Goal: Use online tool/utility: Utilize a website feature to perform a specific function

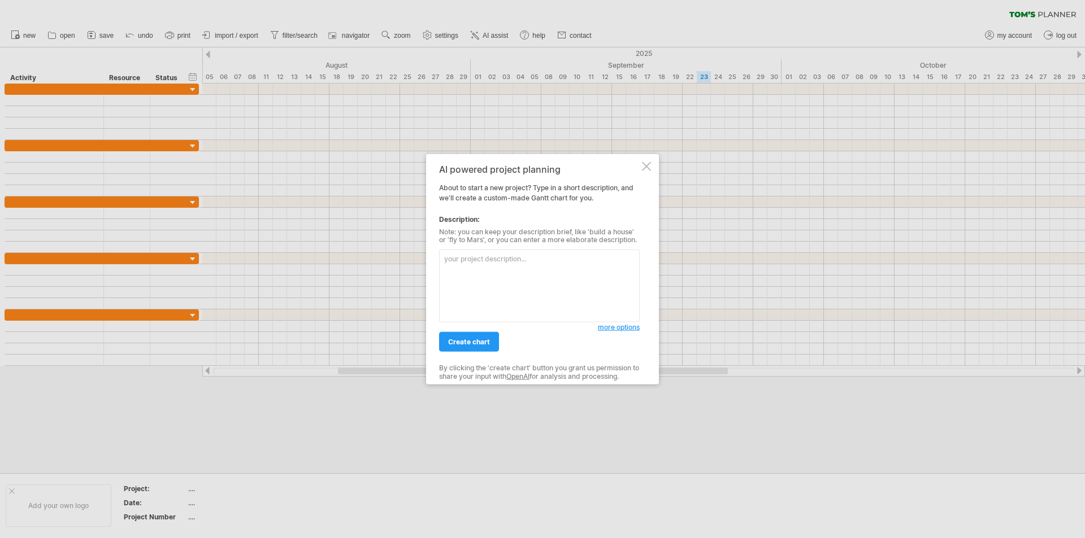
click at [503, 290] on textarea at bounding box center [539, 286] width 201 height 73
click at [646, 167] on div at bounding box center [646, 166] width 9 height 9
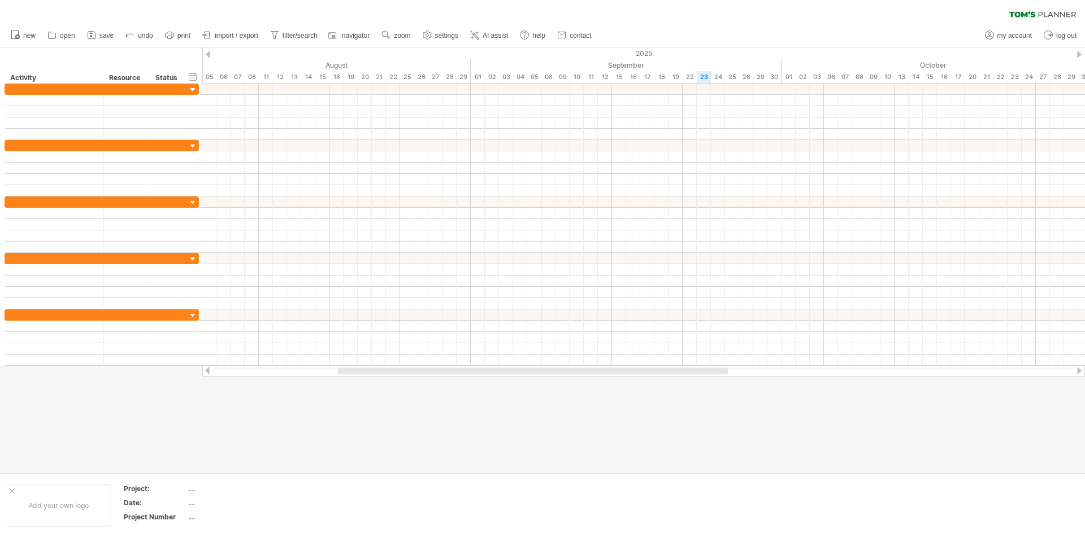
drag, startPoint x: 529, startPoint y: 368, endPoint x: 354, endPoint y: 370, distance: 175.1
click at [354, 371] on div at bounding box center [643, 371] width 882 height 11
drag, startPoint x: 438, startPoint y: 372, endPoint x: 22, endPoint y: 381, distance: 416.5
click at [23, 387] on div "Trying to reach [DOMAIN_NAME] Connected again... 0% clear filter new" at bounding box center [542, 269] width 1085 height 538
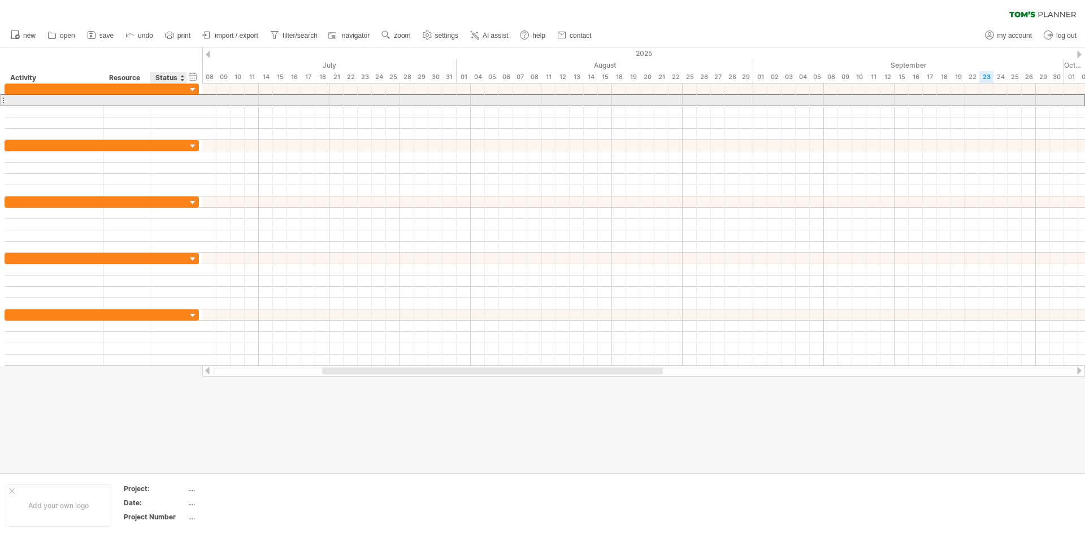
click at [196, 95] on div at bounding box center [102, 100] width 194 height 12
click at [188, 86] on div at bounding box center [193, 90] width 11 height 11
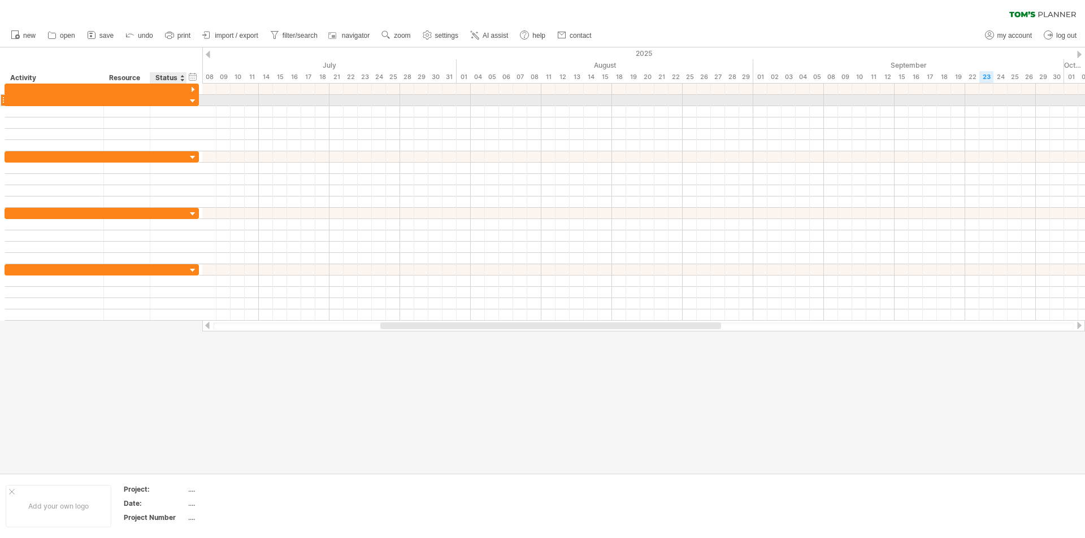
click at [192, 101] on div at bounding box center [193, 101] width 11 height 11
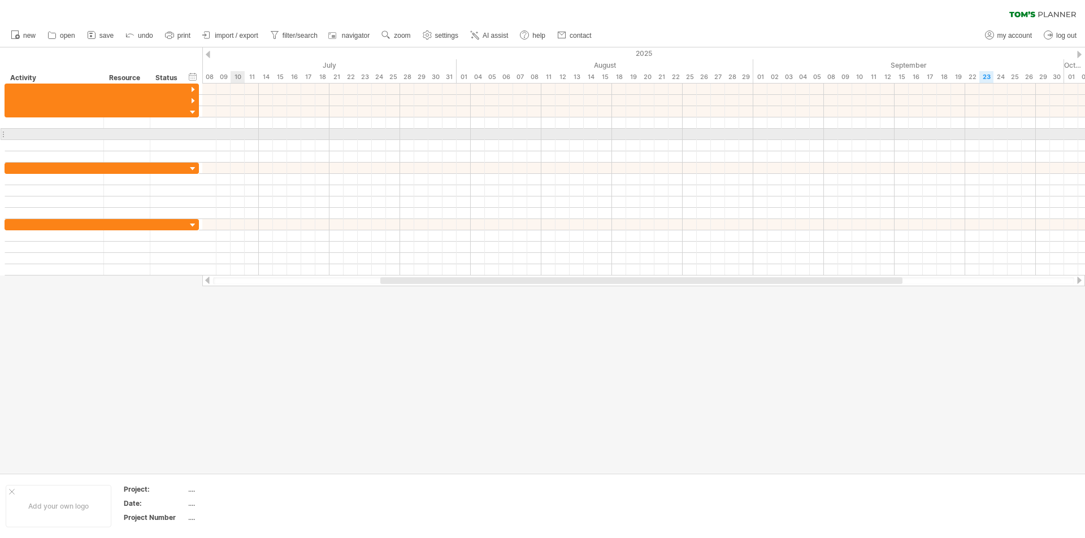
click at [303, 137] on div at bounding box center [643, 134] width 882 height 11
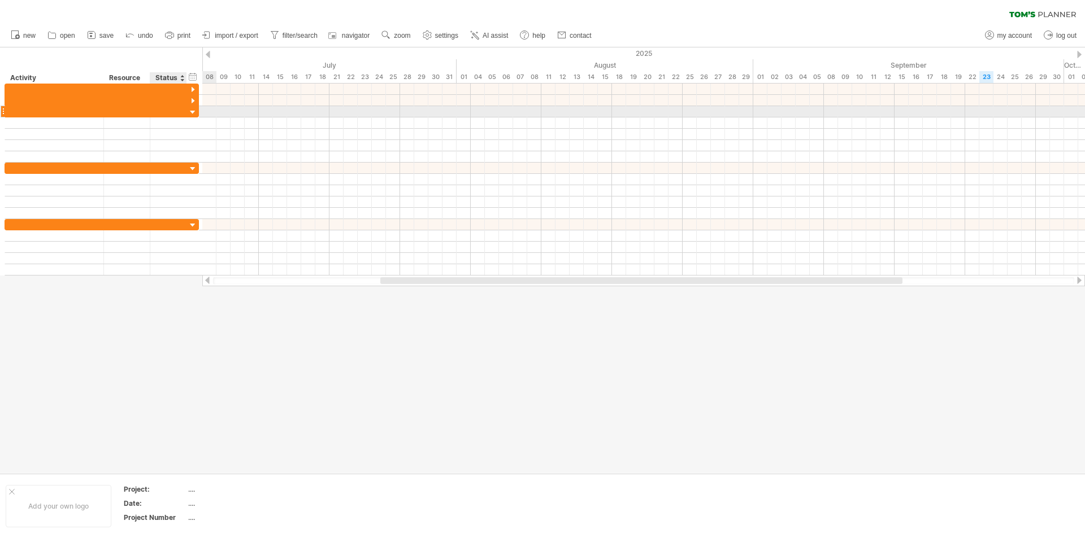
click at [191, 112] on div at bounding box center [193, 112] width 11 height 11
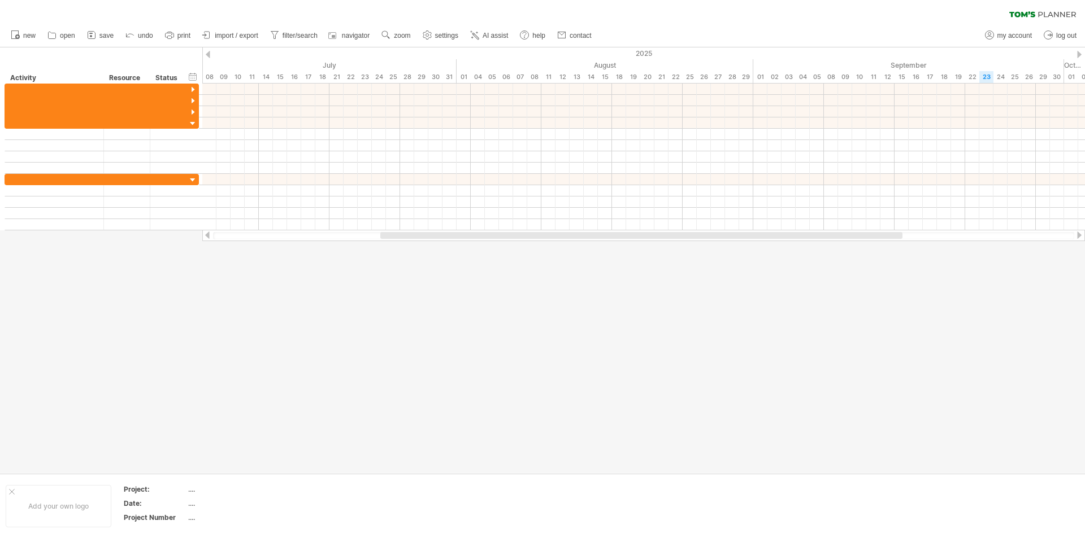
drag, startPoint x: 609, startPoint y: 387, endPoint x: 602, endPoint y: 369, distance: 18.8
click at [608, 383] on div at bounding box center [542, 260] width 1085 height 426
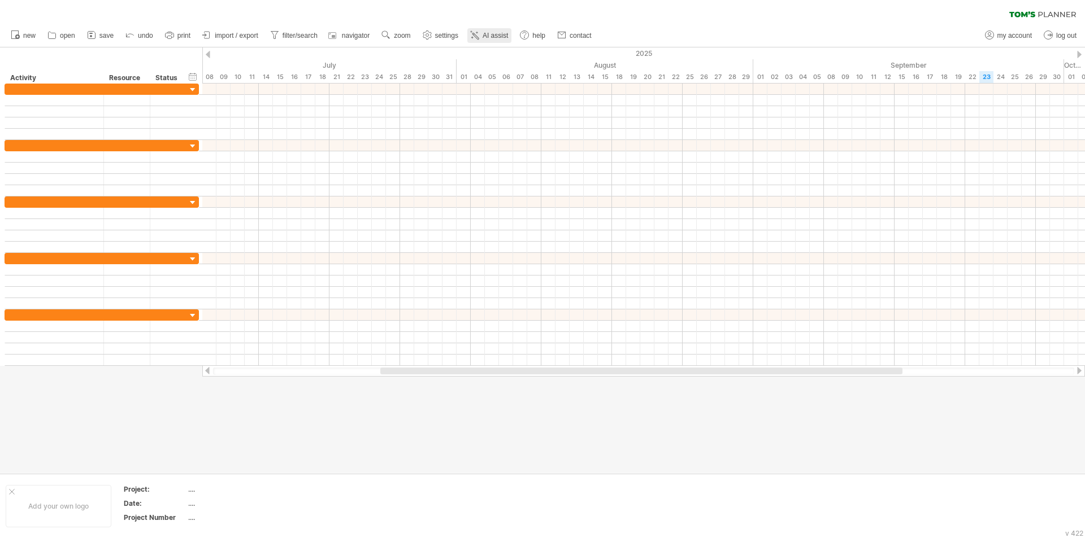
click at [501, 37] on span "AI assist" at bounding box center [494, 36] width 25 height 8
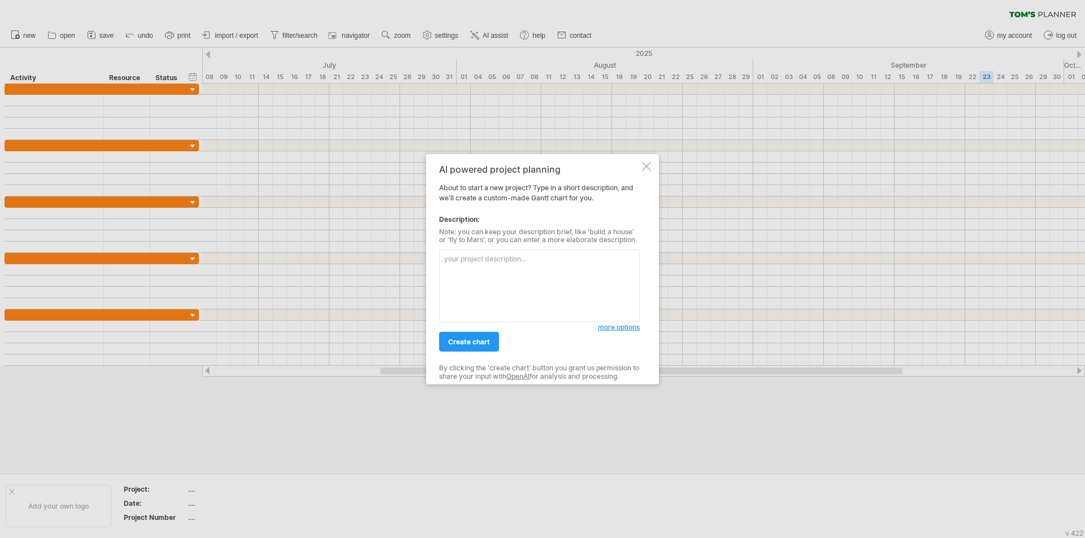
click at [505, 281] on textarea at bounding box center [539, 286] width 201 height 73
type textarea "專"
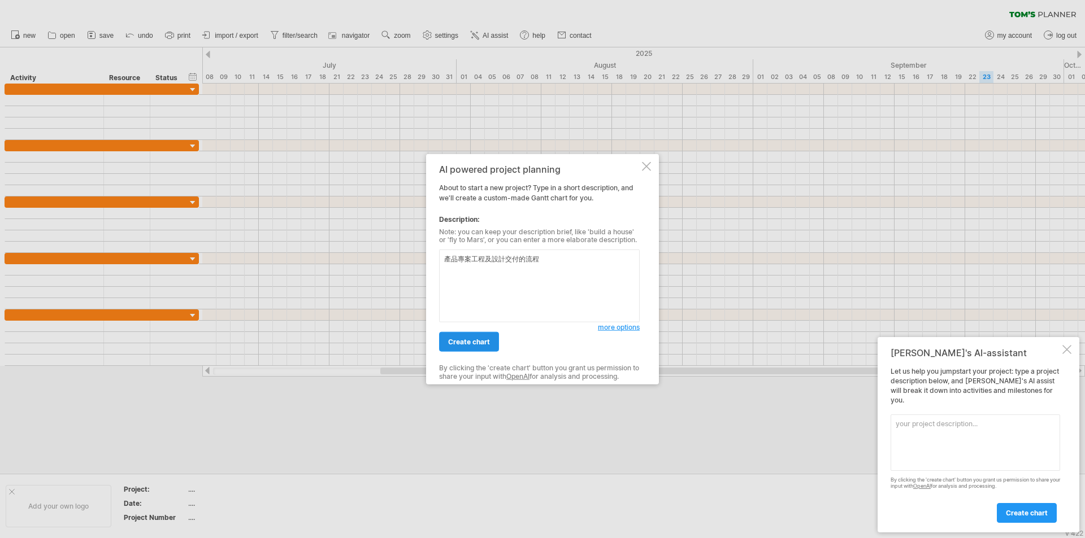
type textarea "產品專案工程及設計交付的流程"
click at [477, 341] on span "create chart" at bounding box center [469, 342] width 42 height 8
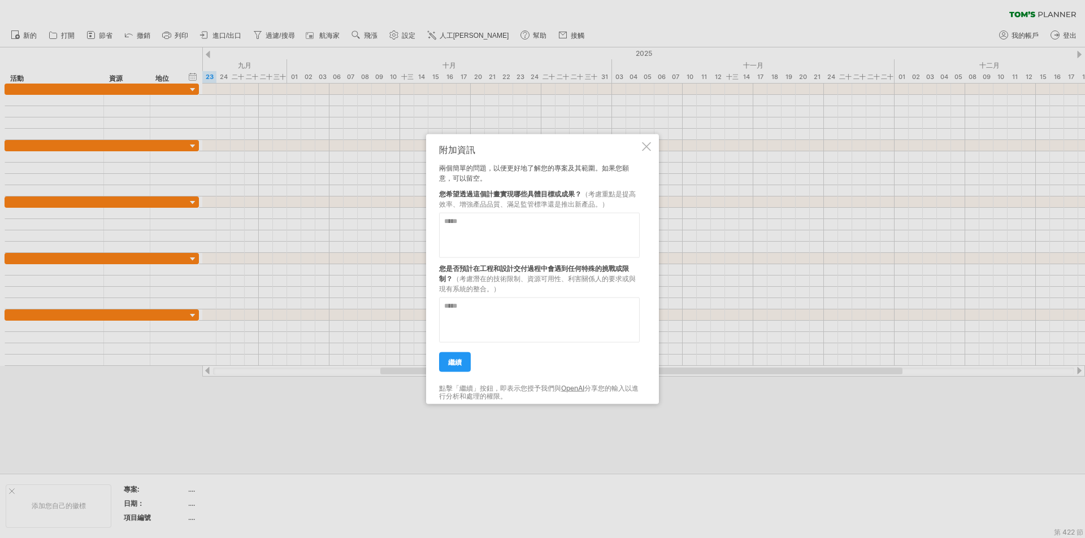
click at [553, 249] on textarea at bounding box center [539, 234] width 201 height 45
click at [553, 237] on textarea at bounding box center [539, 234] width 201 height 45
type textarea "****"
click at [537, 320] on textarea at bounding box center [539, 319] width 201 height 45
type textarea "**********"
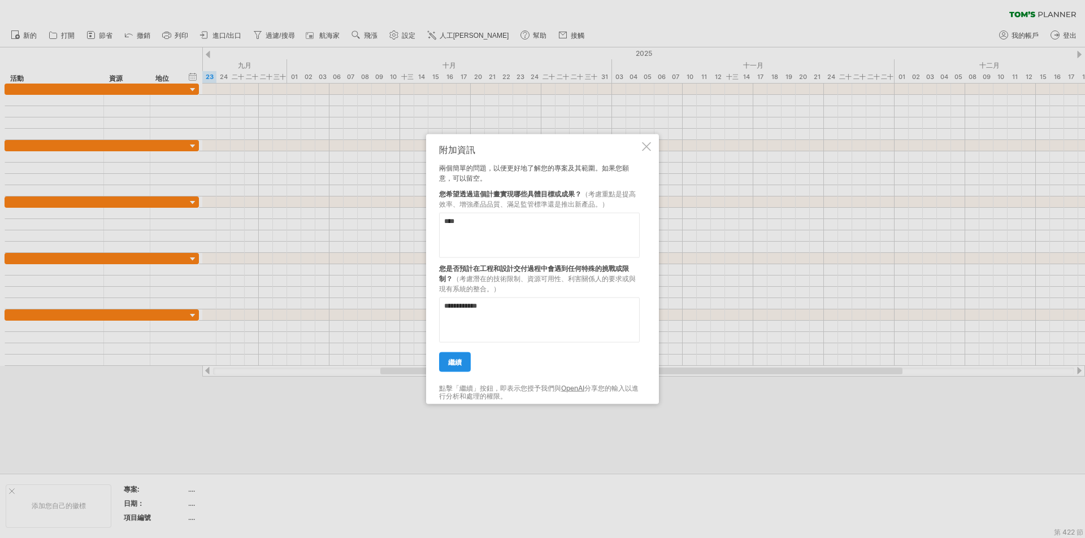
click at [462, 359] on link "繼續" at bounding box center [455, 362] width 32 height 20
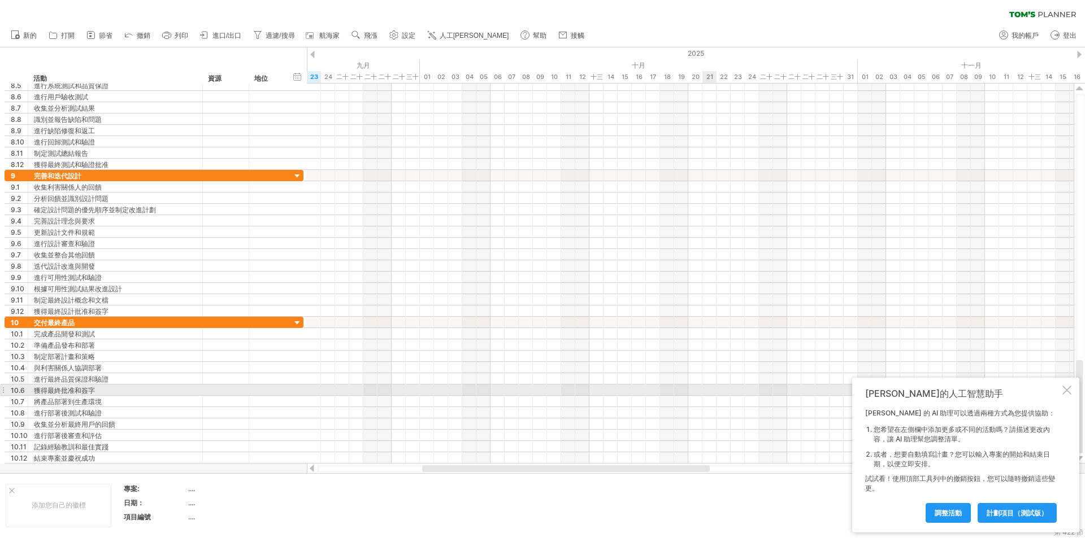
click at [1062, 393] on div "[PERSON_NAME]的人工智慧助手 [PERSON_NAME] 的 AI 助理可以透過兩種方式為您提供協助： 您希望在左側欄中添加更多或不同的活動嗎？請…" at bounding box center [965, 455] width 227 height 155
click at [1069, 390] on div at bounding box center [1066, 390] width 9 height 9
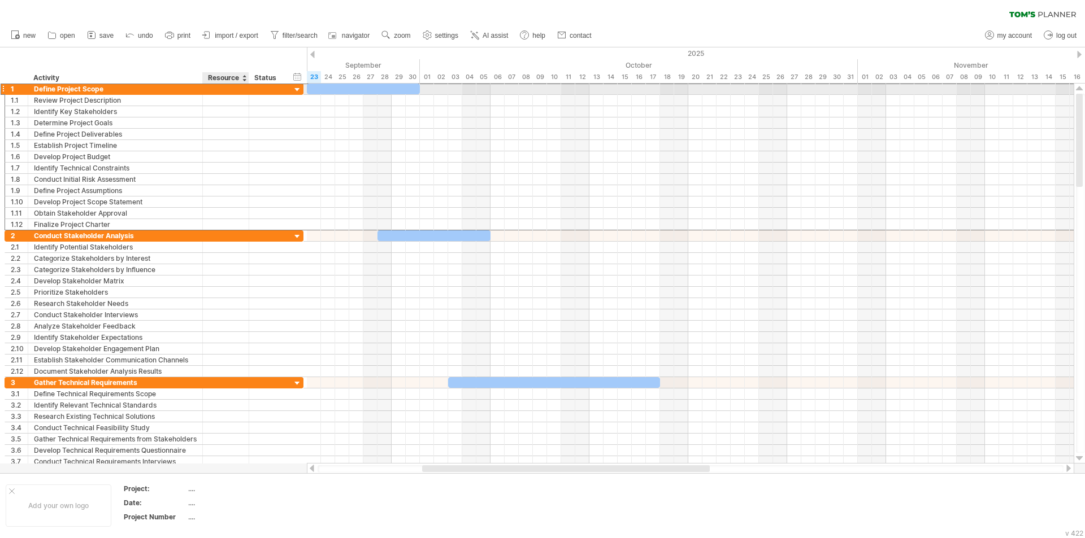
click at [225, 90] on div at bounding box center [225, 89] width 34 height 11
click at [228, 90] on input "text" at bounding box center [225, 89] width 34 height 11
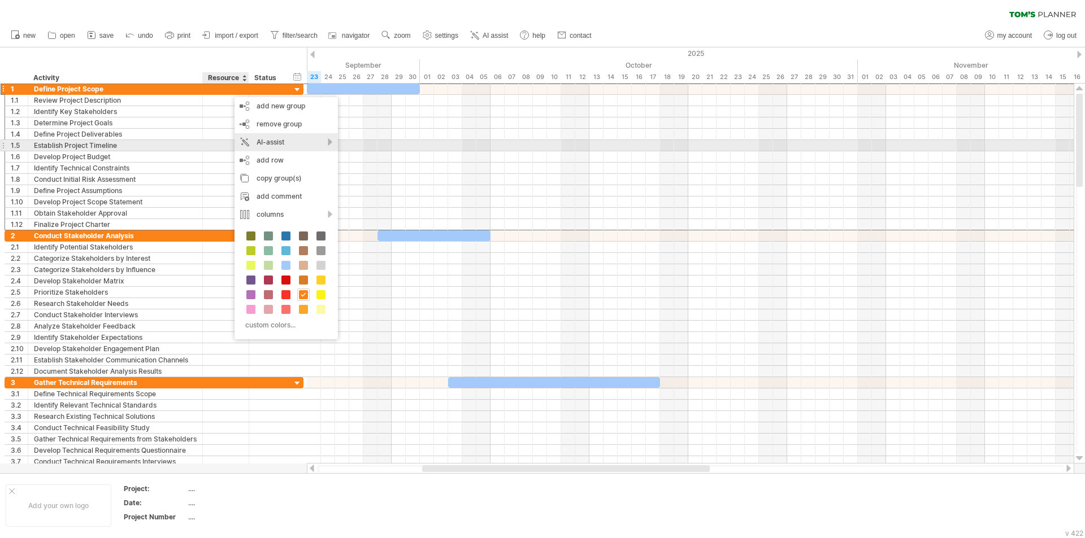
click at [328, 145] on div "AI-assist" at bounding box center [285, 142] width 103 height 18
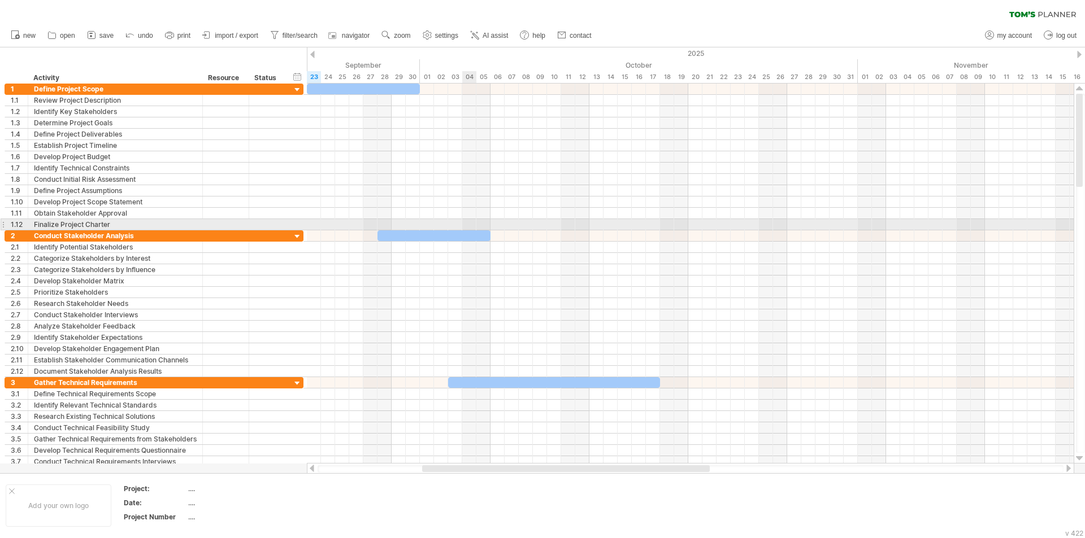
click at [475, 230] on div at bounding box center [690, 224] width 767 height 11
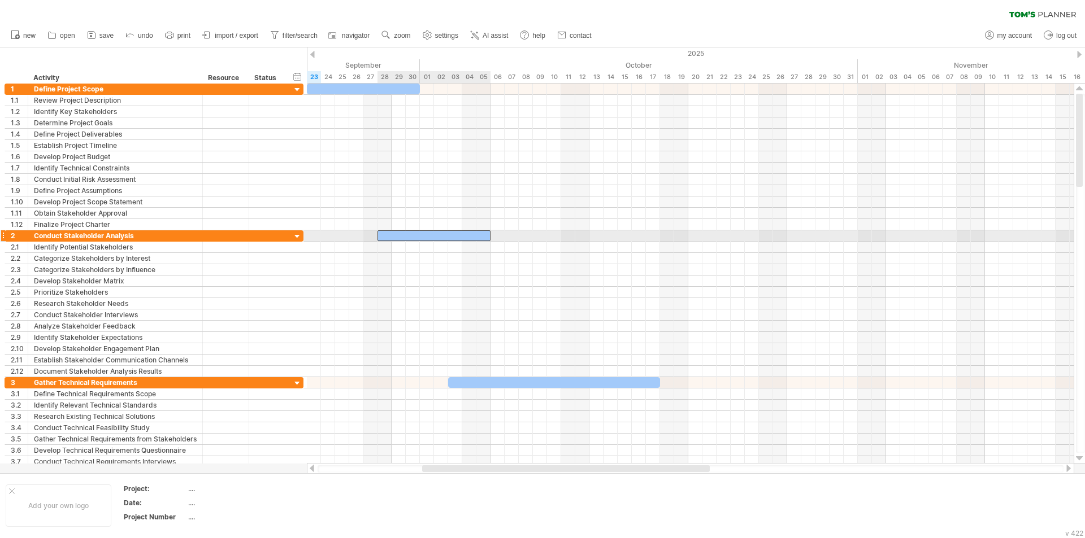
click at [424, 237] on div at bounding box center [433, 235] width 113 height 11
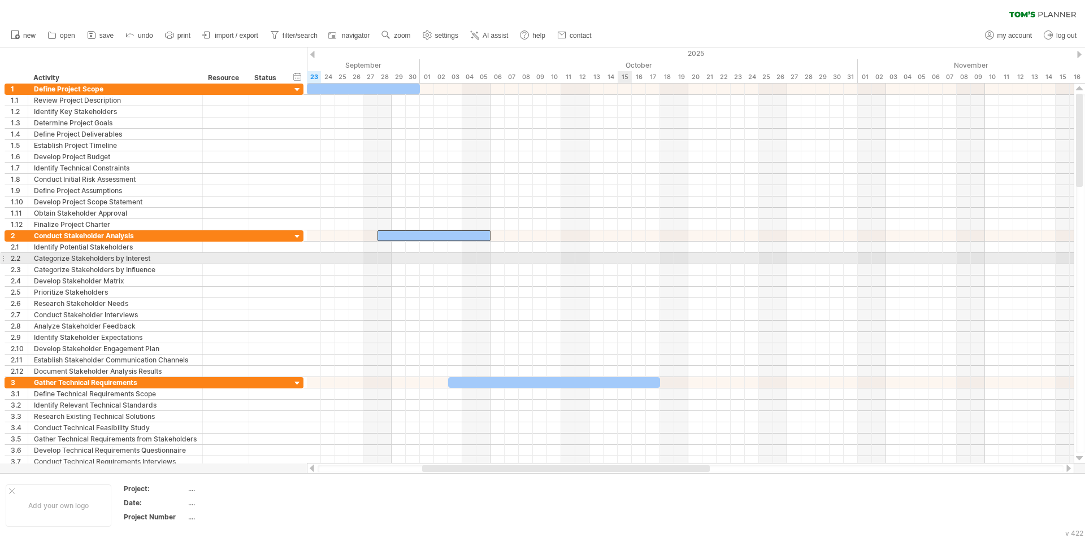
click at [634, 257] on div at bounding box center [690, 258] width 767 height 11
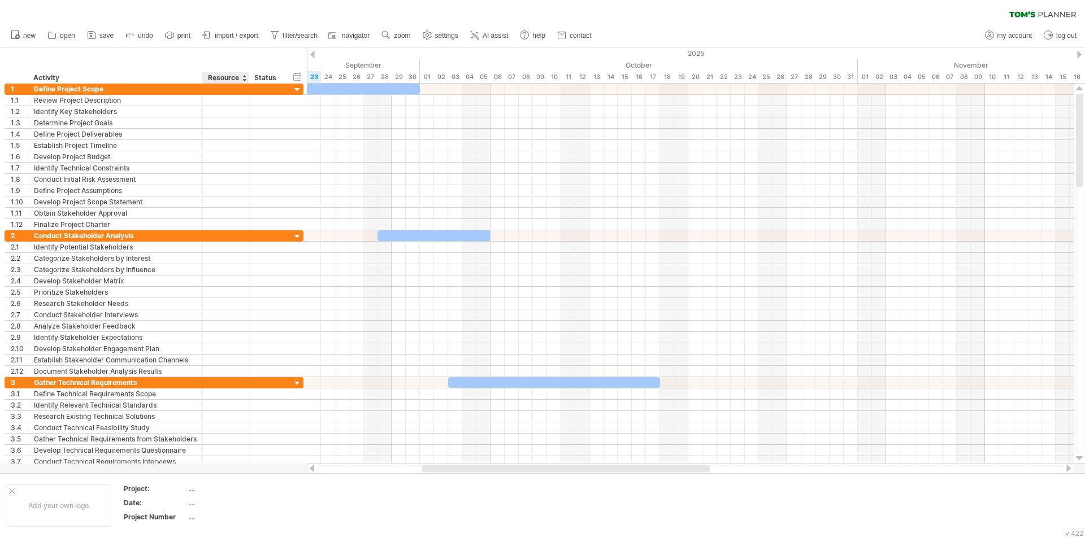
click at [221, 80] on div "Resource" at bounding box center [225, 77] width 34 height 11
click at [0, 0] on input "********" at bounding box center [0, 0] width 0 height 0
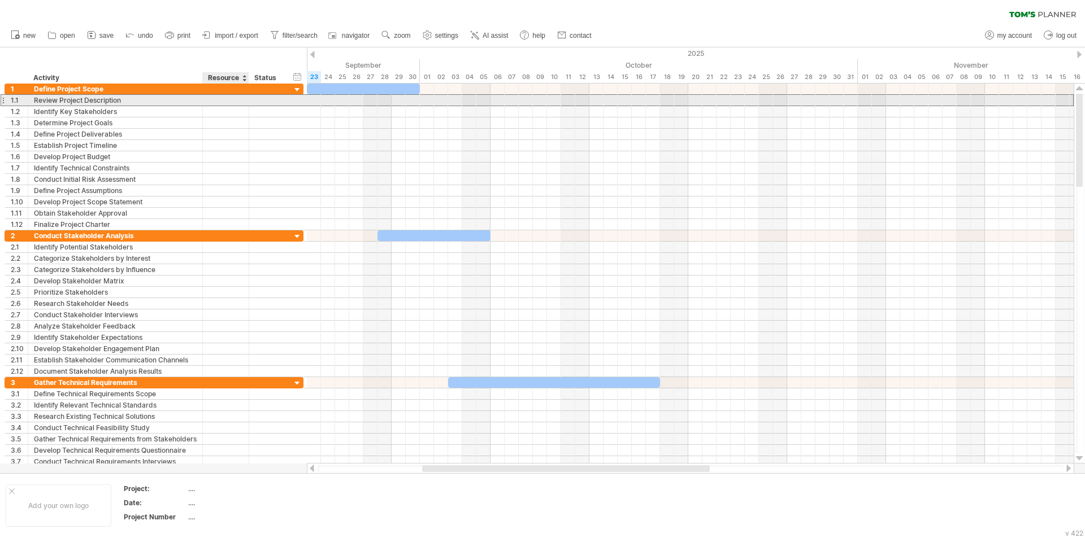
click at [220, 97] on div at bounding box center [225, 100] width 34 height 11
click at [220, 97] on input "text" at bounding box center [225, 100] width 34 height 11
click at [262, 101] on div at bounding box center [267, 100] width 25 height 11
click at [266, 101] on input "text" at bounding box center [267, 100] width 25 height 11
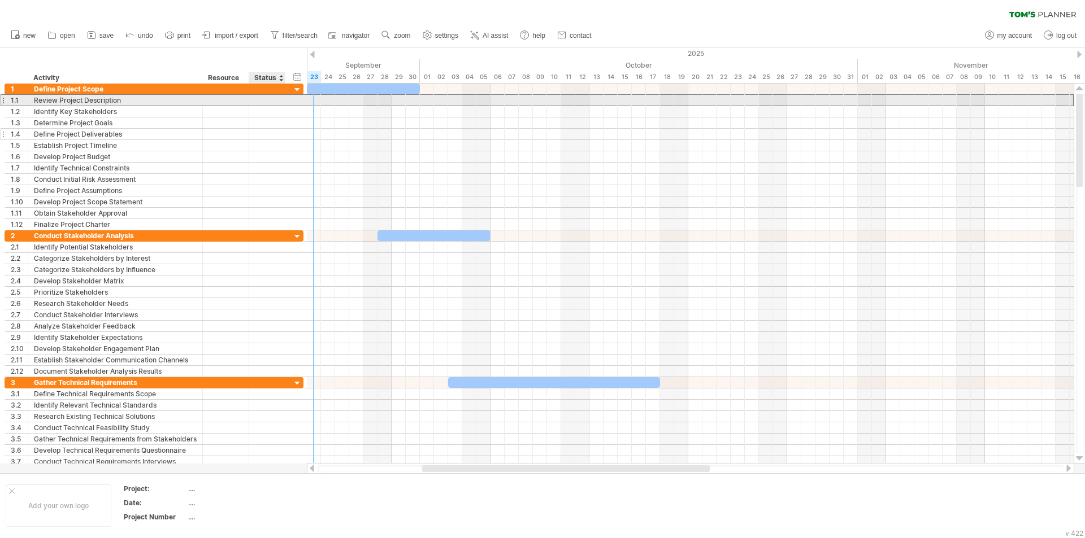
click at [272, 129] on div at bounding box center [267, 134] width 25 height 11
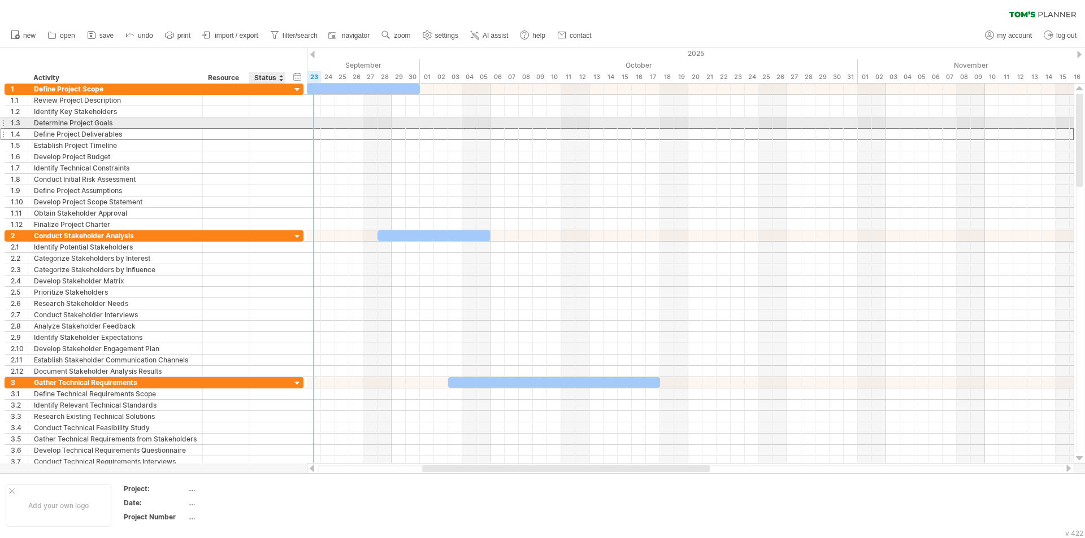
click at [271, 129] on input "text" at bounding box center [267, 134] width 25 height 11
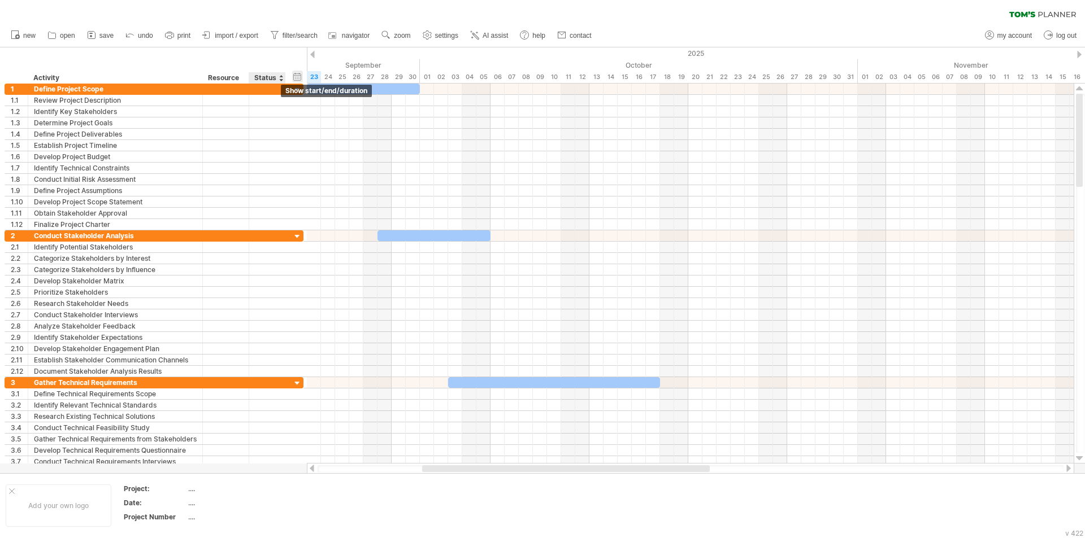
click at [293, 75] on div "hide start/end/duration show start/end/duration" at bounding box center [297, 77] width 11 height 12
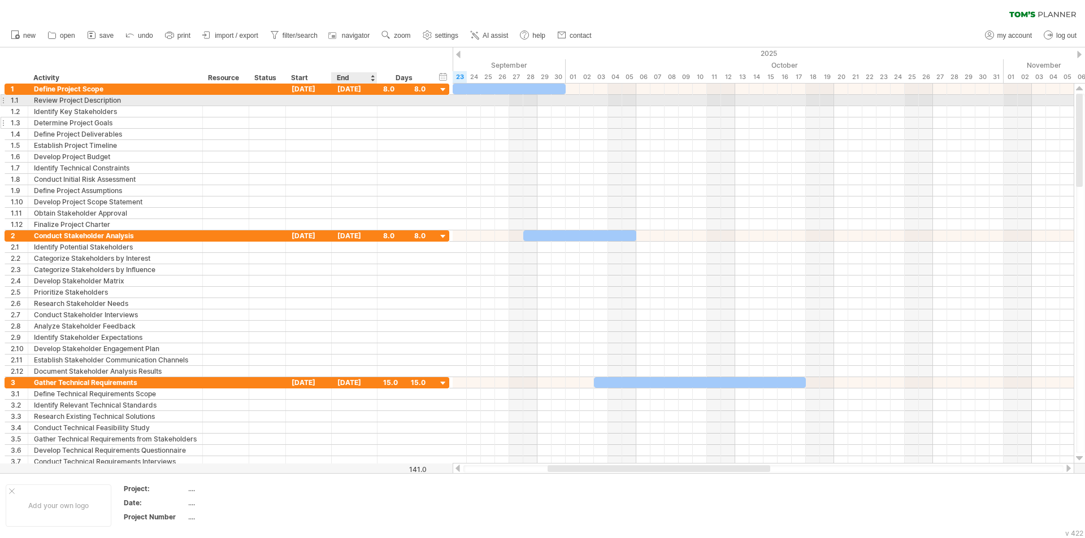
click at [317, 124] on div at bounding box center [309, 123] width 46 height 11
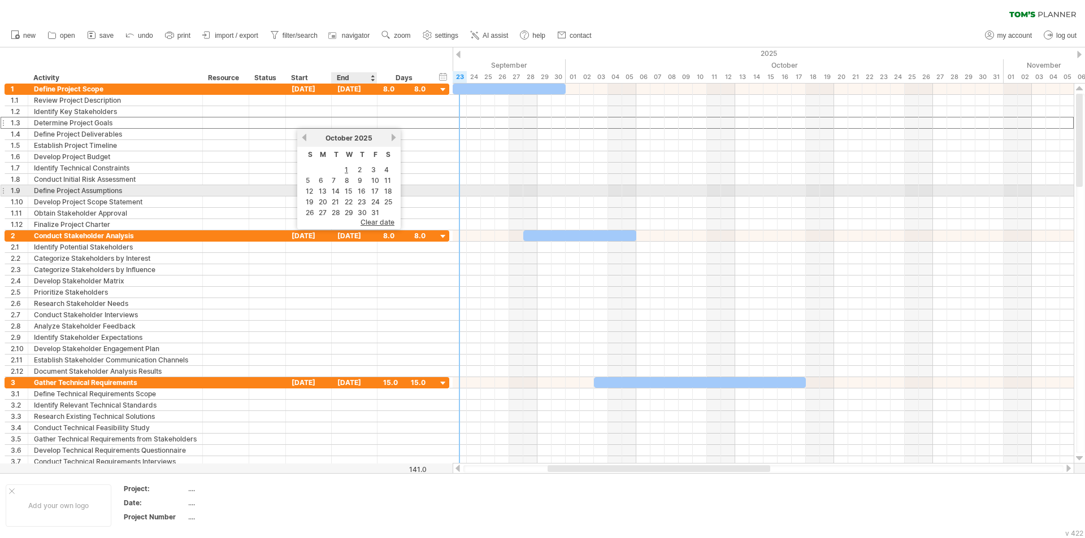
click at [338, 185] on table "S M T W T F S 1 2 3 4 5 6 7 8 9 10 11 12 13 14 15 16 17 18 19 20 21 22 23 24 25…" at bounding box center [349, 183] width 92 height 72
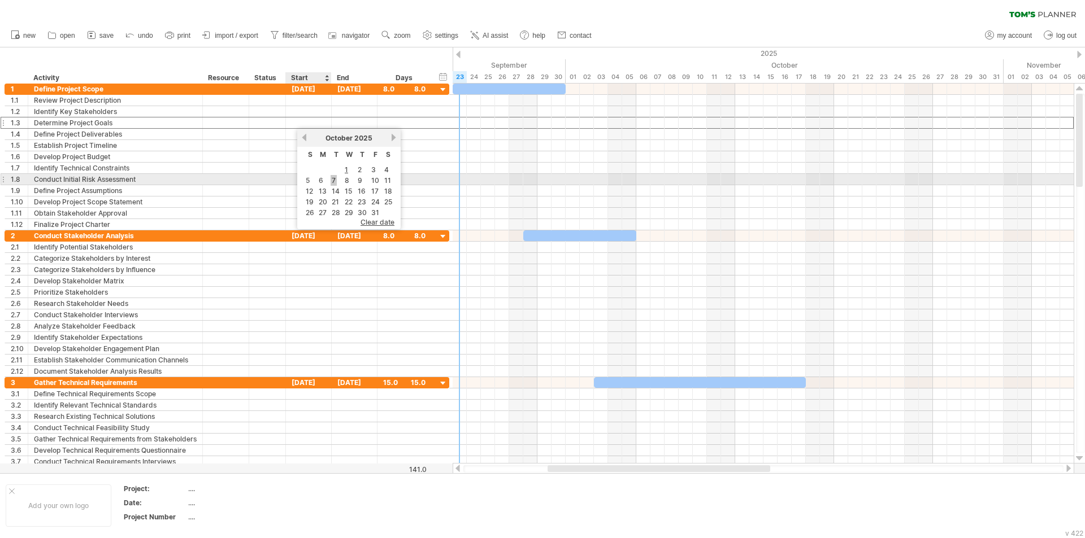
click at [332, 181] on link "7" at bounding box center [333, 180] width 6 height 11
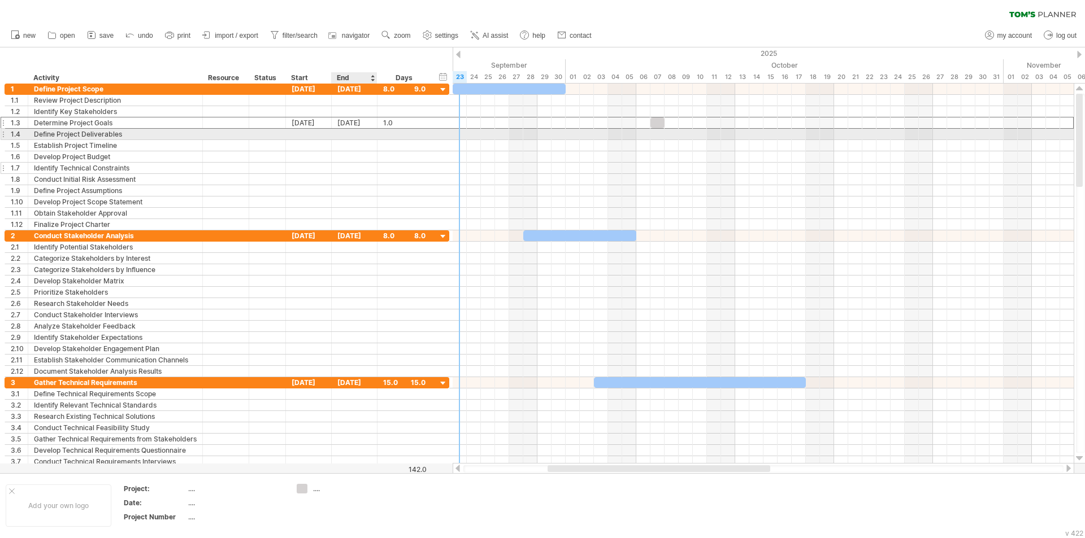
click at [405, 171] on div at bounding box center [404, 168] width 42 height 11
